Goal: Find contact information: Find contact information

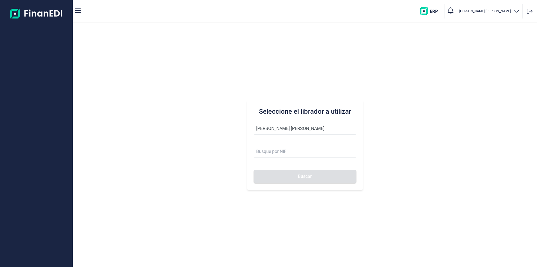
drag, startPoint x: 301, startPoint y: 129, endPoint x: 252, endPoint y: 130, distance: 49.0
click at [252, 130] on div "Seleccione el librador a utilizar [PERSON_NAME] [PERSON_NAME] Buscar" at bounding box center [305, 145] width 116 height 90
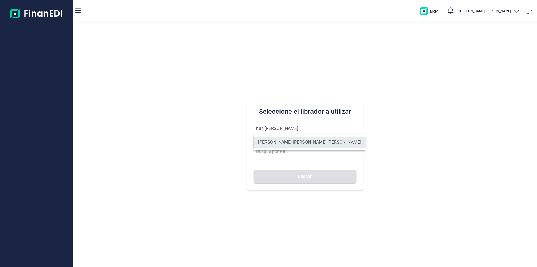
click at [279, 142] on li "[PERSON_NAME] [PERSON_NAME] [PERSON_NAME]" at bounding box center [310, 142] width 112 height 11
type input "[PERSON_NAME] [PERSON_NAME] [PERSON_NAME]"
type input "18964503Z"
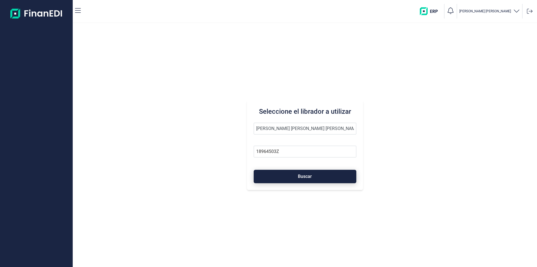
click at [289, 178] on button "Buscar" at bounding box center [305, 176] width 103 height 13
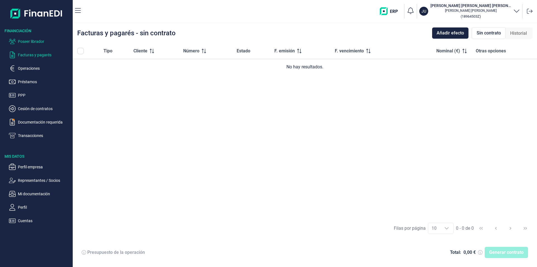
click at [34, 41] on p "Poseer librador" at bounding box center [44, 41] width 53 height 7
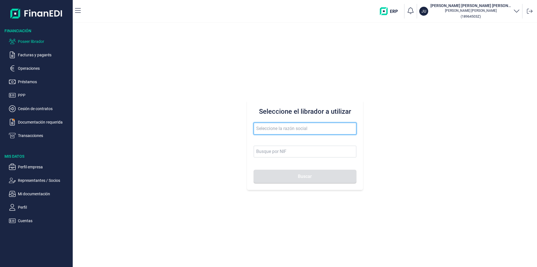
click at [268, 128] on input "text" at bounding box center [305, 129] width 103 height 12
drag, startPoint x: 271, startPoint y: 129, endPoint x: 245, endPoint y: 130, distance: 26.1
click at [245, 130] on div "Seleccione el librador a utilizar [PERSON_NAME] Buscar" at bounding box center [305, 145] width 465 height 244
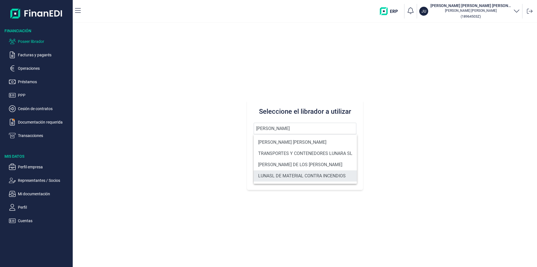
click at [282, 174] on li "LUNASL DE MATERIAL CONTRA INCENDIOS" at bounding box center [305, 175] width 103 height 11
type input "LUNASL DE MATERIAL CONTRA INCENDIOS"
type input "B24319618"
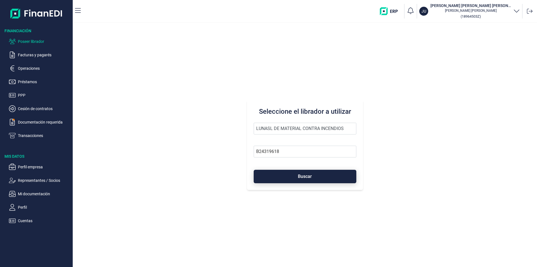
click at [290, 175] on button "Buscar" at bounding box center [305, 176] width 103 height 13
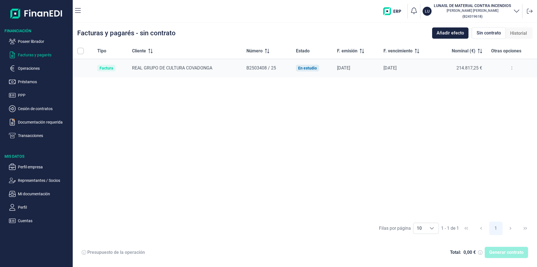
click at [81, 51] on input "All items unselected" at bounding box center [80, 51] width 7 height 7
checkbox input "false"
click at [338, 117] on div "Tipo Cliente Número Estado F. emisión F. vencimiento Nominal (€) Otras opciones…" at bounding box center [305, 130] width 465 height 175
click at [40, 41] on p "Poseer librador" at bounding box center [44, 41] width 53 height 7
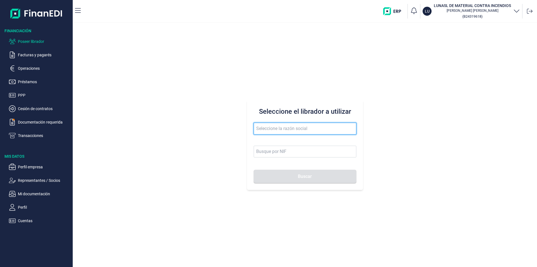
click at [263, 130] on input "text" at bounding box center [305, 129] width 103 height 12
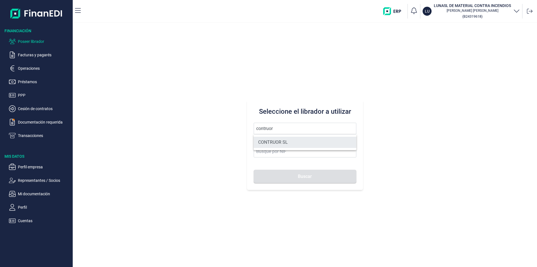
click at [282, 141] on li "CONTRUOR SL" at bounding box center [305, 142] width 103 height 11
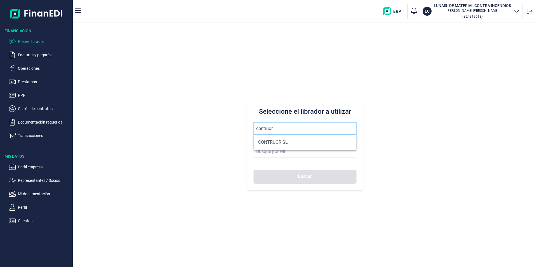
type input "CONTRUOR SL"
type input "B02897700"
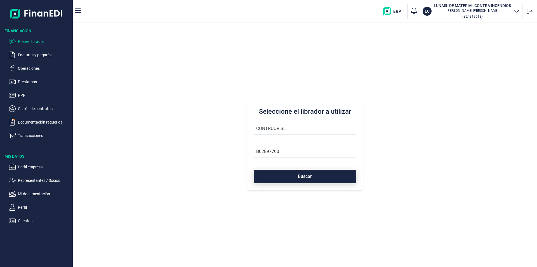
click at [286, 179] on button "Buscar" at bounding box center [305, 176] width 103 height 13
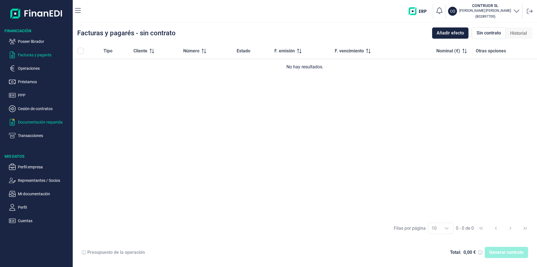
click at [41, 124] on p "Documentación requerida" at bounding box center [44, 122] width 53 height 7
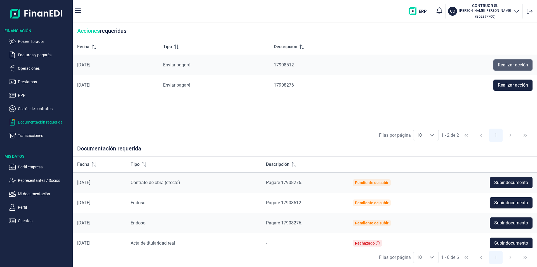
click at [503, 65] on span "Realizar acción" at bounding box center [513, 65] width 30 height 7
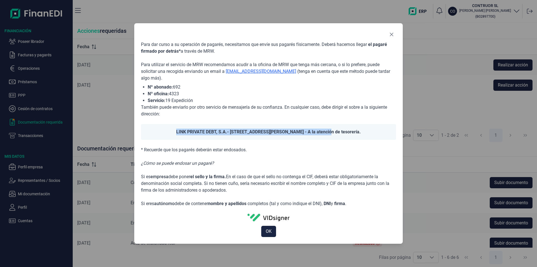
drag, startPoint x: 169, startPoint y: 131, endPoint x: 313, endPoint y: 132, distance: 144.1
click at [313, 132] on div "LINK PRIVATE DEBT, S.A. - [STREET_ADDRESS][PERSON_NAME] - A la atención de teso…" at bounding box center [268, 132] width 255 height 16
copy div "LINK PRIVATE DEBT, S.A. - [STREET_ADDRESS][PERSON_NAME]"
click at [391, 34] on icon "Close" at bounding box center [392, 34] width 4 height 4
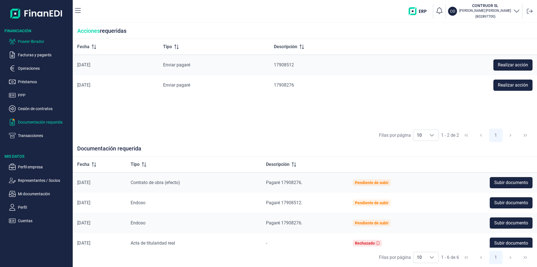
click at [34, 40] on p "Poseer librador" at bounding box center [44, 41] width 53 height 7
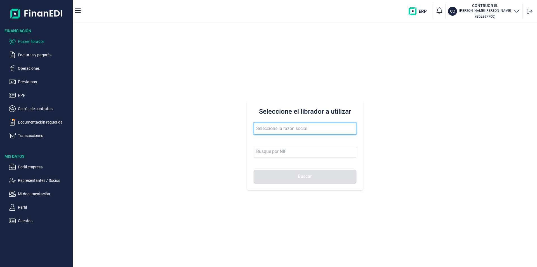
click at [261, 127] on input "text" at bounding box center [305, 129] width 103 height 12
drag, startPoint x: 285, startPoint y: 128, endPoint x: 250, endPoint y: 128, distance: 34.4
click at [250, 128] on div "Seleccione el librador a utilizar champivi Buscar" at bounding box center [305, 145] width 116 height 90
type input "champivi"
